Goal: Task Accomplishment & Management: Manage account settings

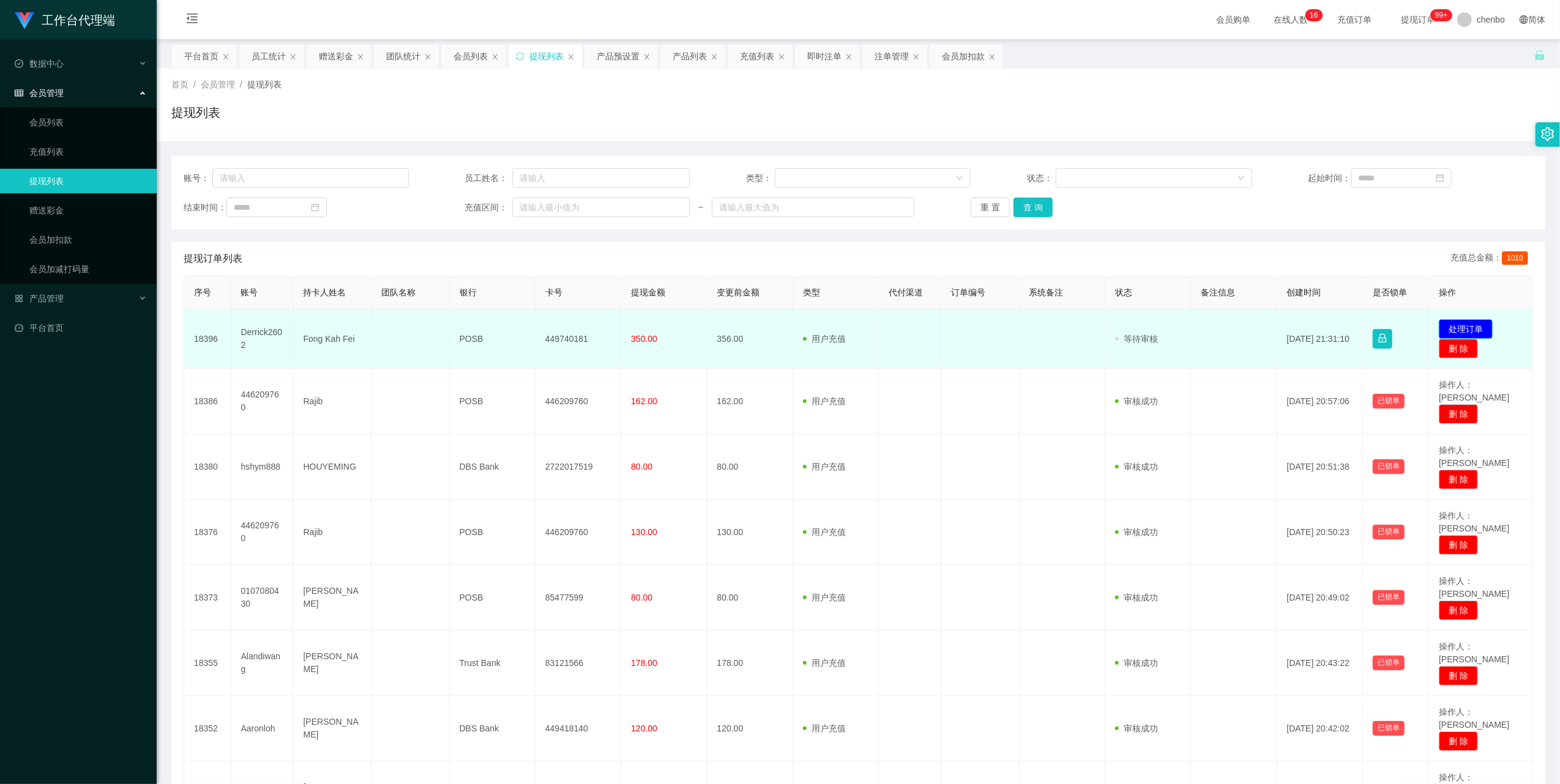
click at [1454, 328] on button "处理订单" at bounding box center [1465, 328] width 54 height 19
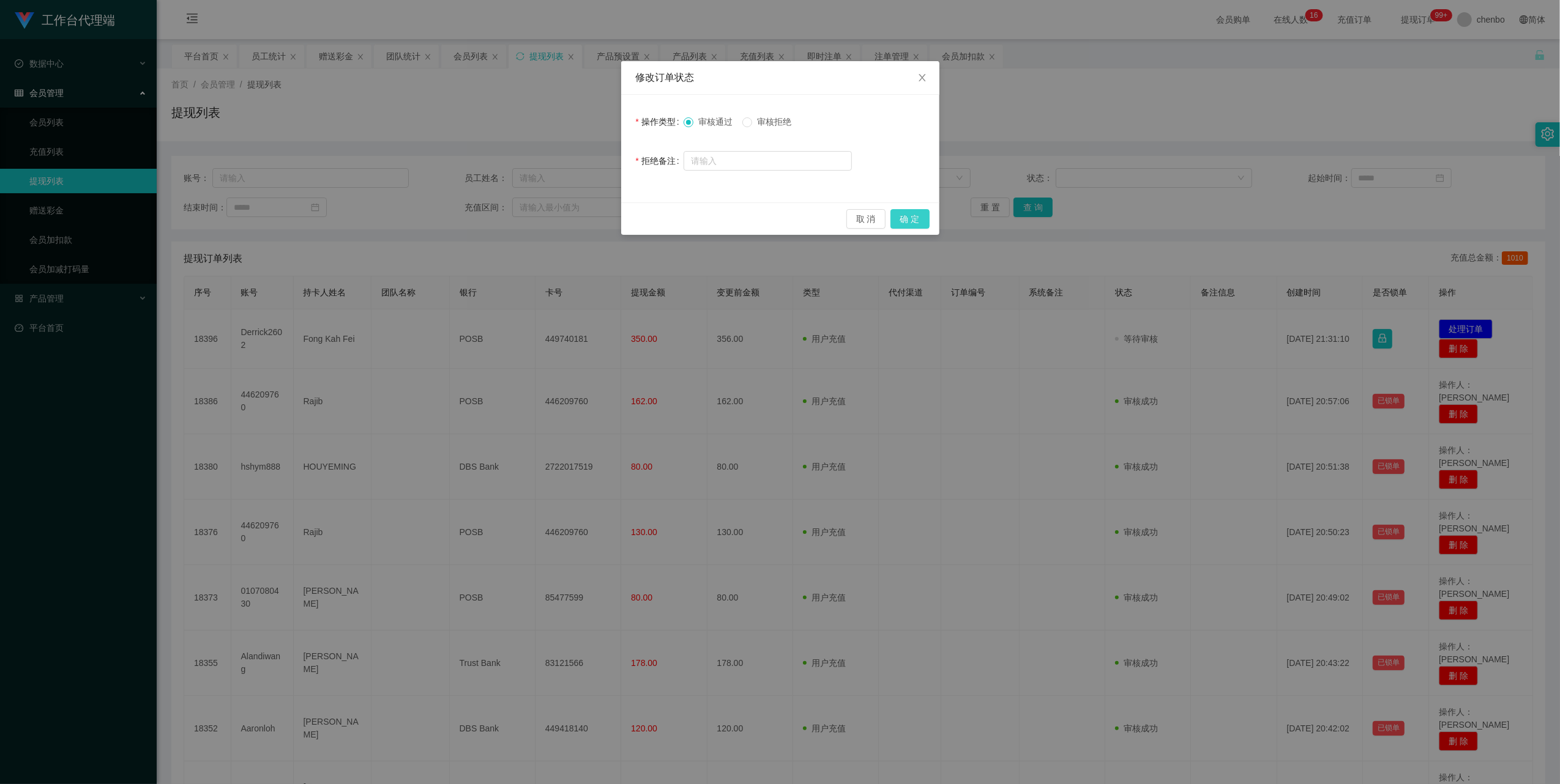
click at [914, 213] on button "确 定" at bounding box center [909, 219] width 39 height 19
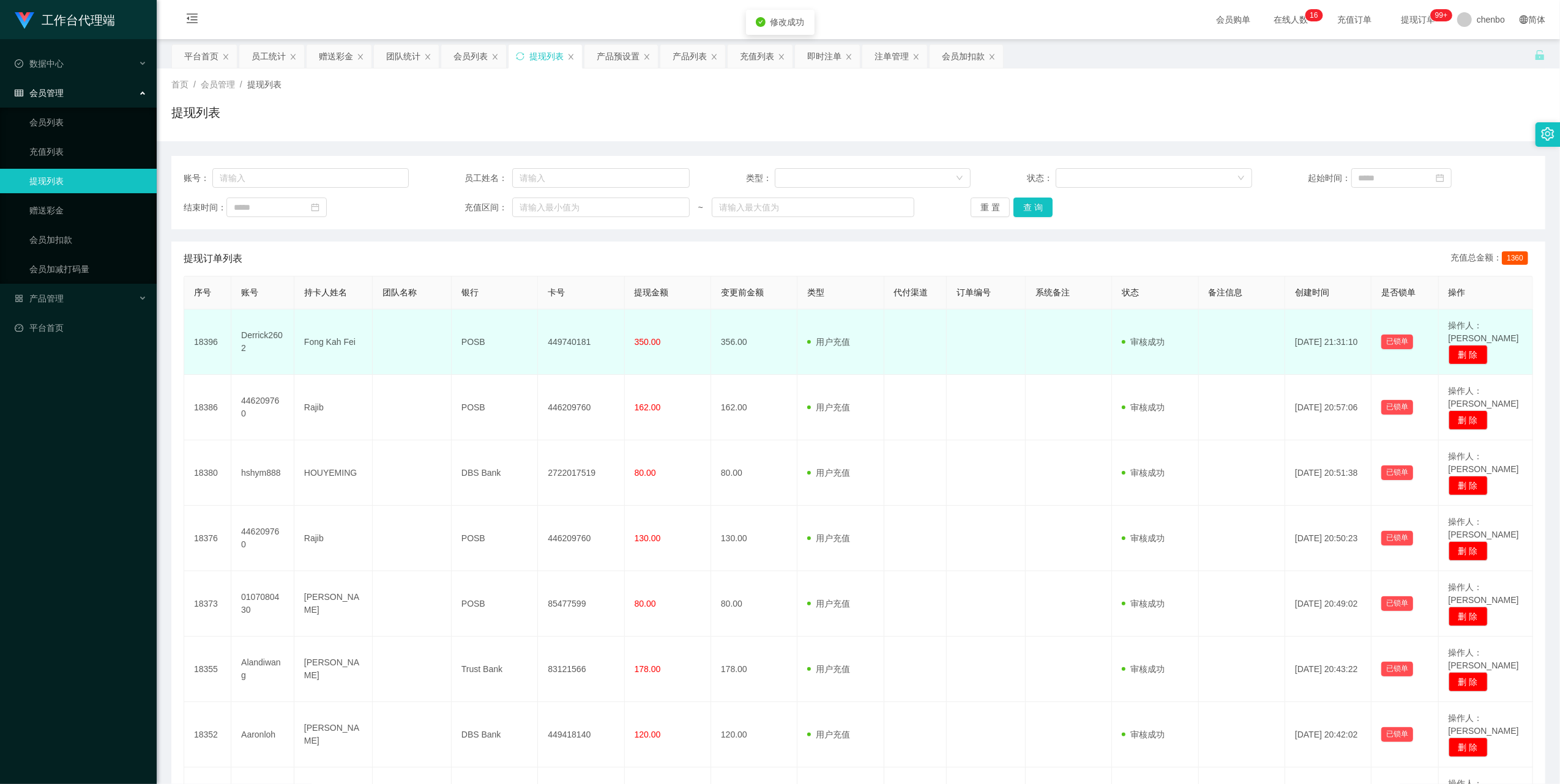
click at [320, 329] on td "Fong Kah Fei" at bounding box center [334, 342] width 79 height 66
click at [339, 332] on td "Fong Kah Fei" at bounding box center [334, 342] width 79 height 66
click at [339, 331] on td "Fong Kah Fei" at bounding box center [334, 342] width 79 height 66
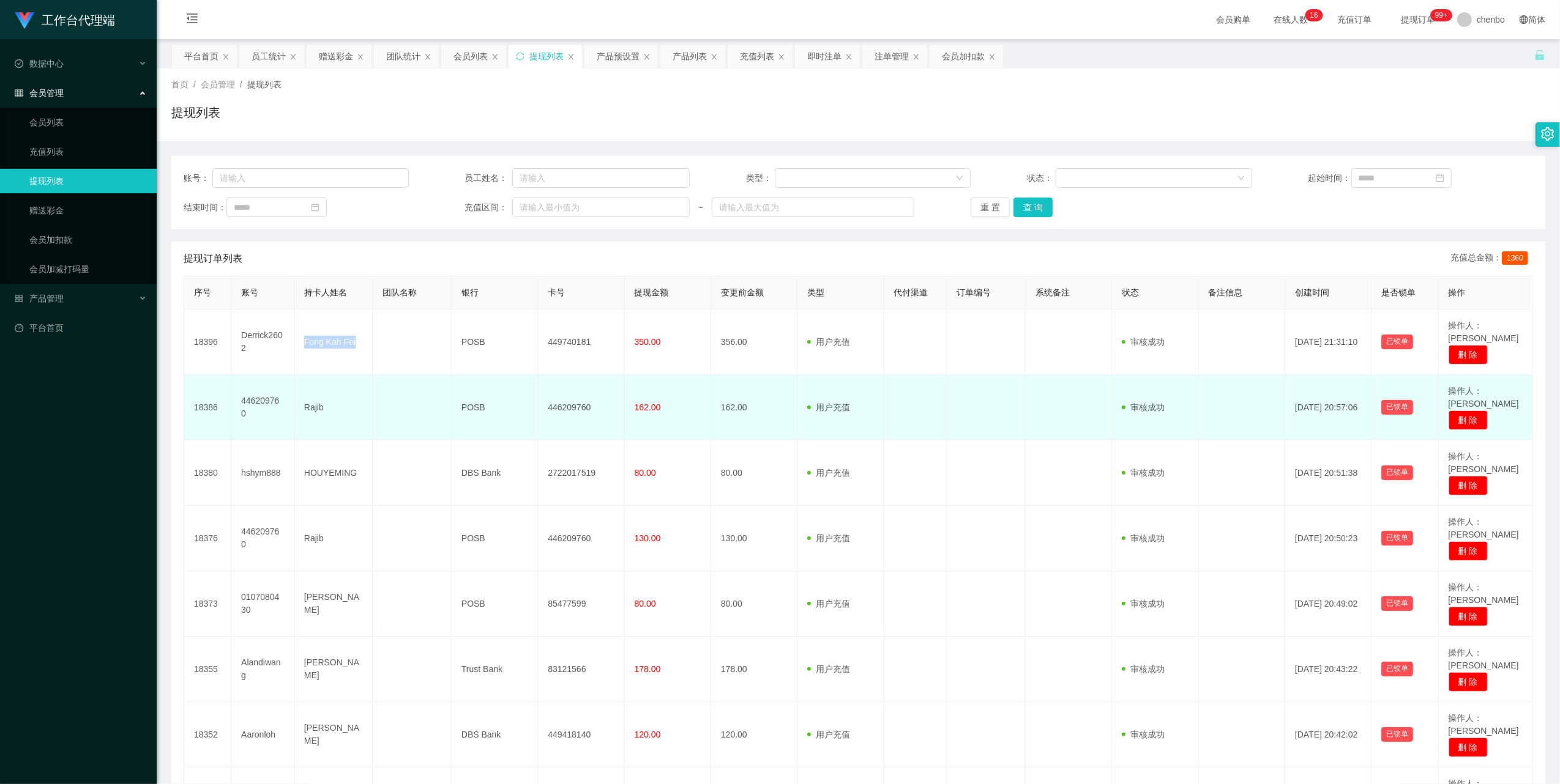
copy td "Fong Kah Fei"
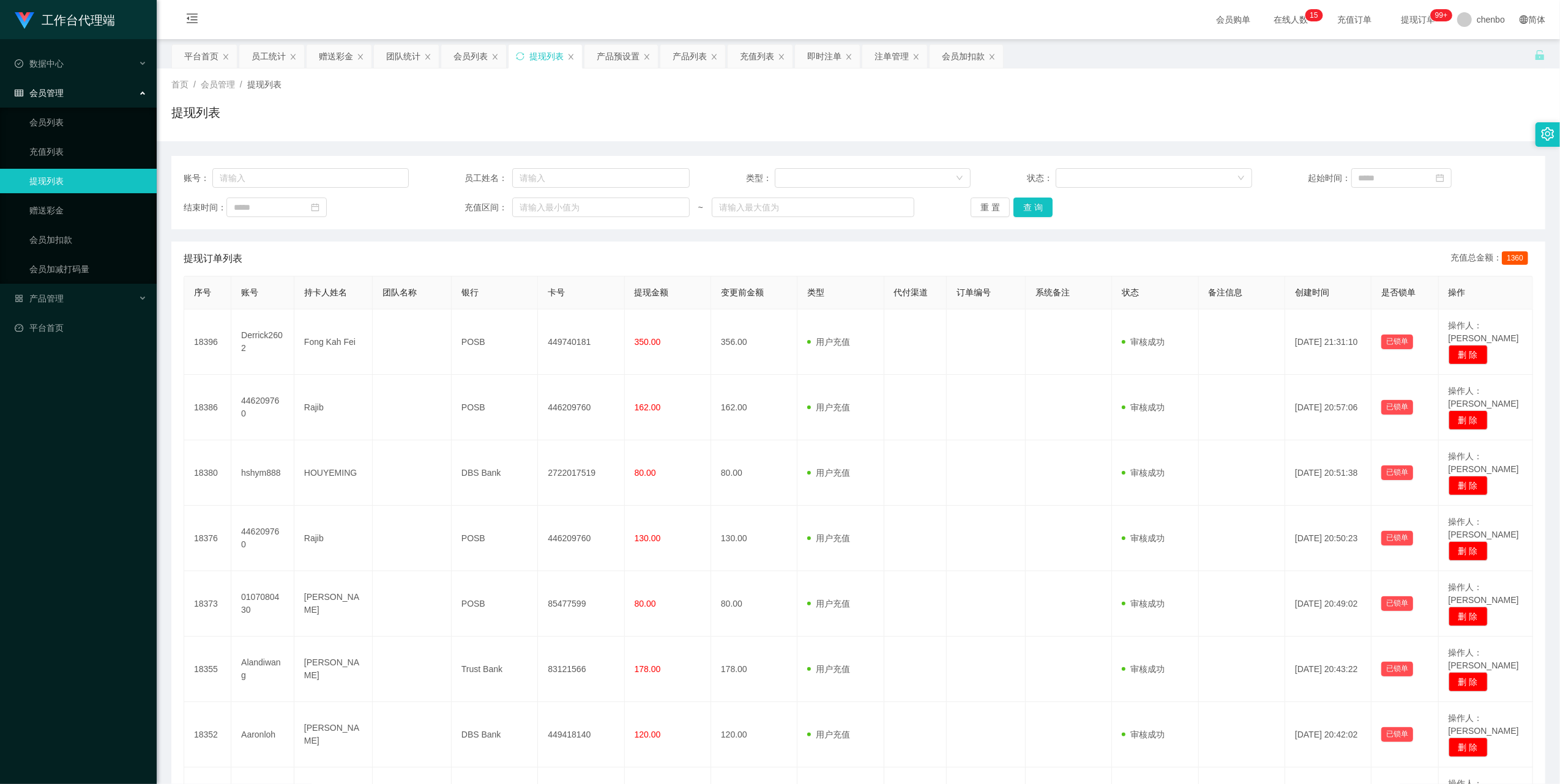
click at [470, 243] on div "提现订单列表 充值总金额： 1360" at bounding box center [858, 258] width 1350 height 34
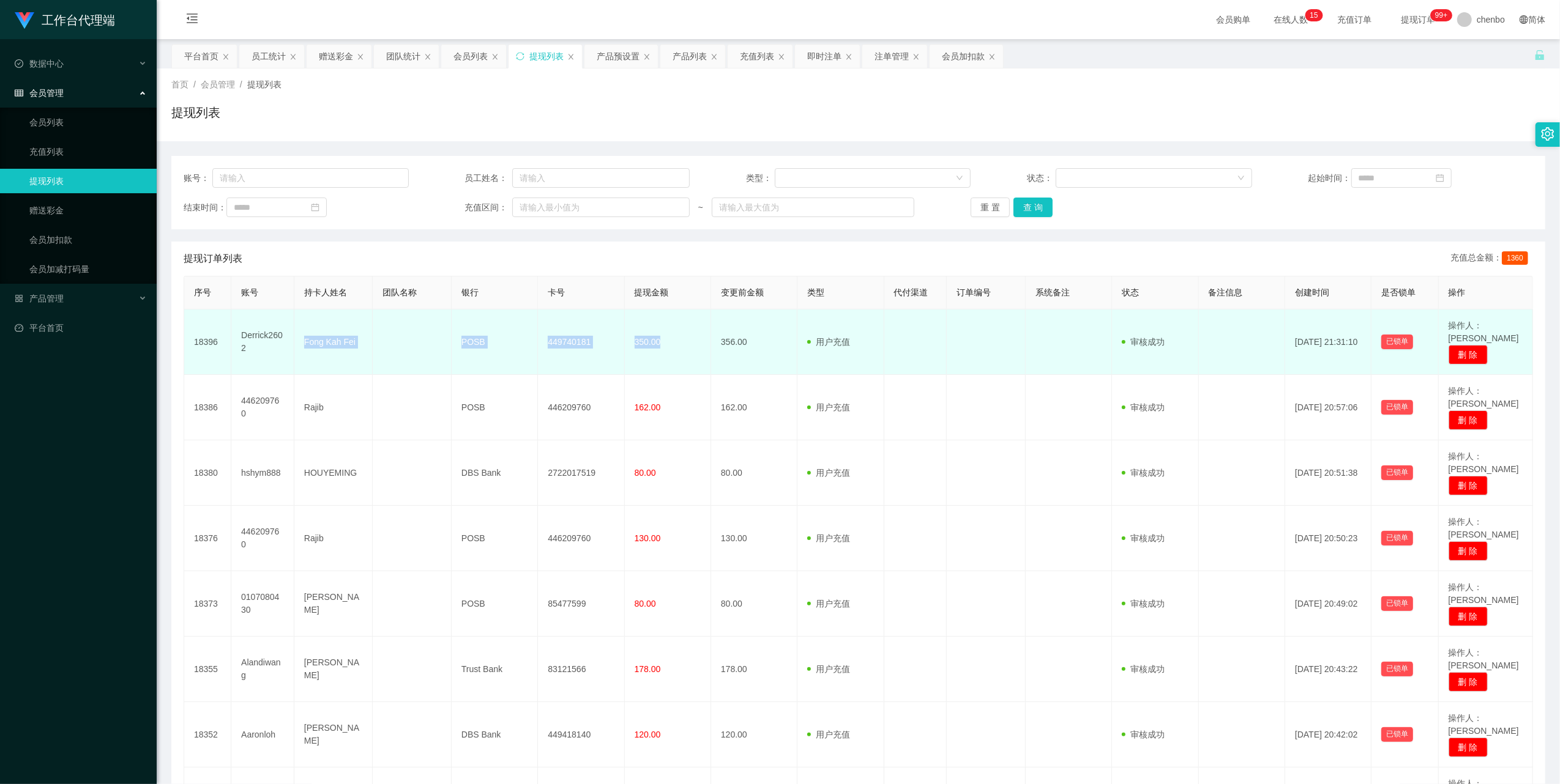
drag, startPoint x: 298, startPoint y: 334, endPoint x: 672, endPoint y: 328, distance: 374.0
click at [672, 328] on tr "18396 Derrick2602 Fong Kah Fei POSB 449740181 350.00 356.00 用户充值 人工扣款 审核驳回 审核成功…" at bounding box center [858, 342] width 1349 height 66
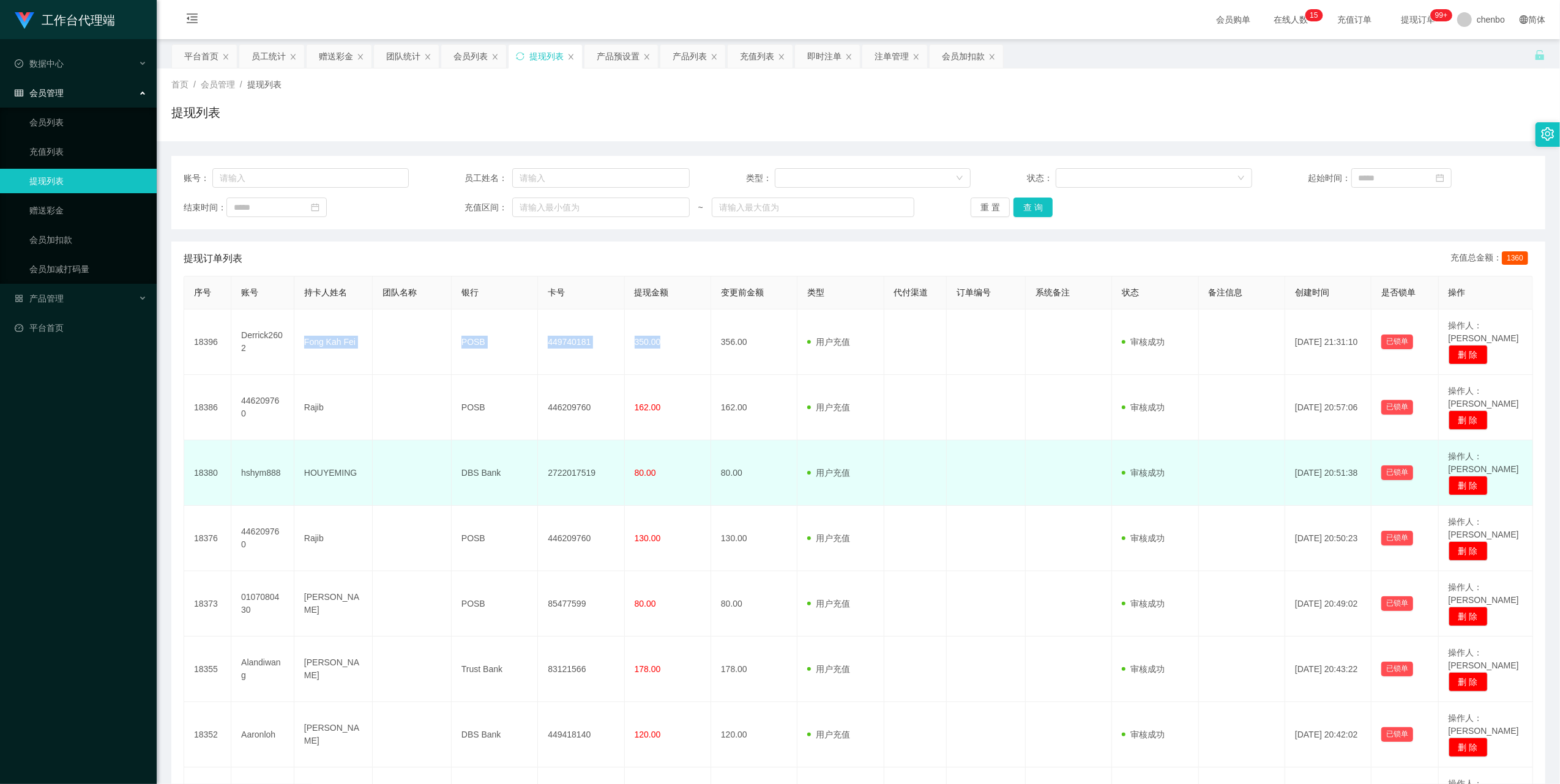
copy tr "Fong Kah Fei POSB 449740181 350.00"
